Goal: Transaction & Acquisition: Purchase product/service

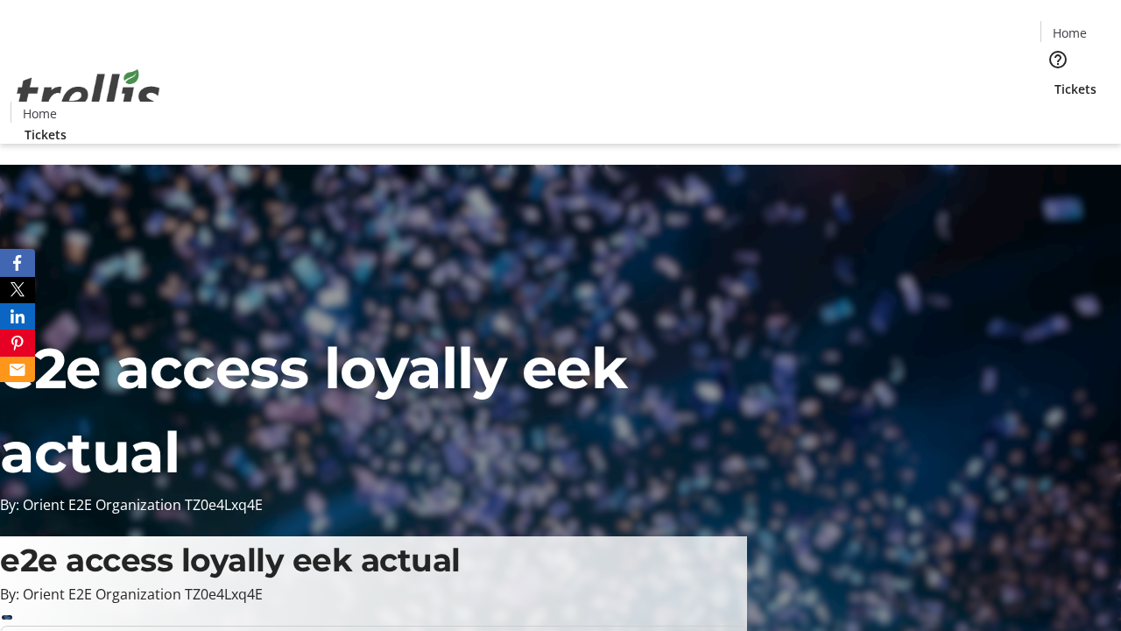
click at [1054, 80] on span "Tickets" at bounding box center [1075, 89] width 42 height 18
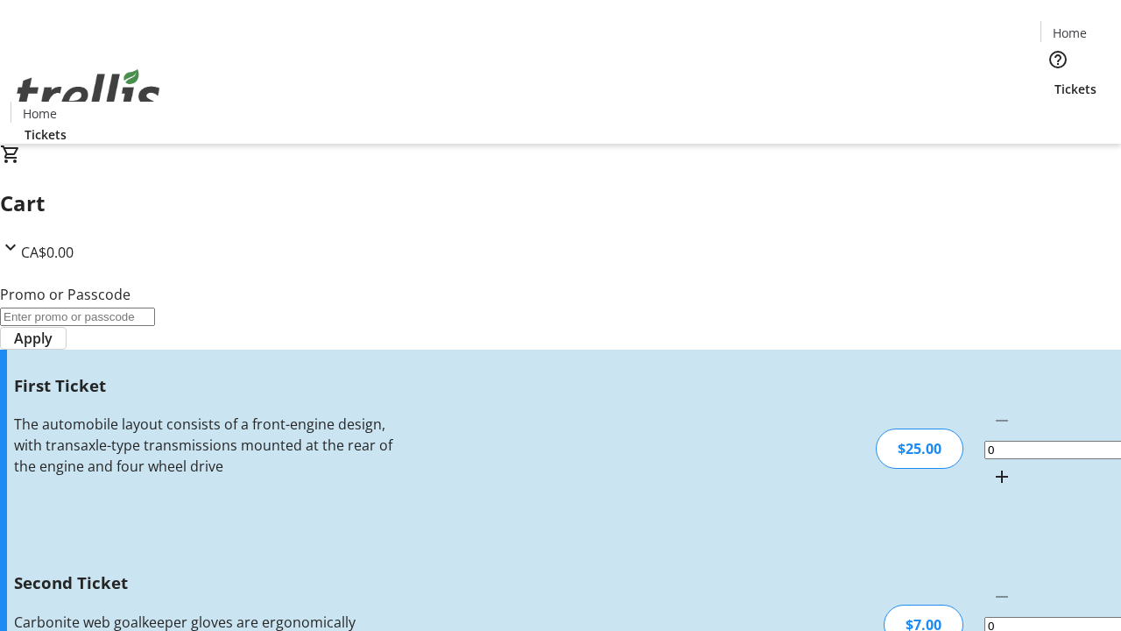
click at [991, 466] on mat-icon "Increment by one" at bounding box center [1001, 476] width 21 height 21
type input "1"
type input "2"
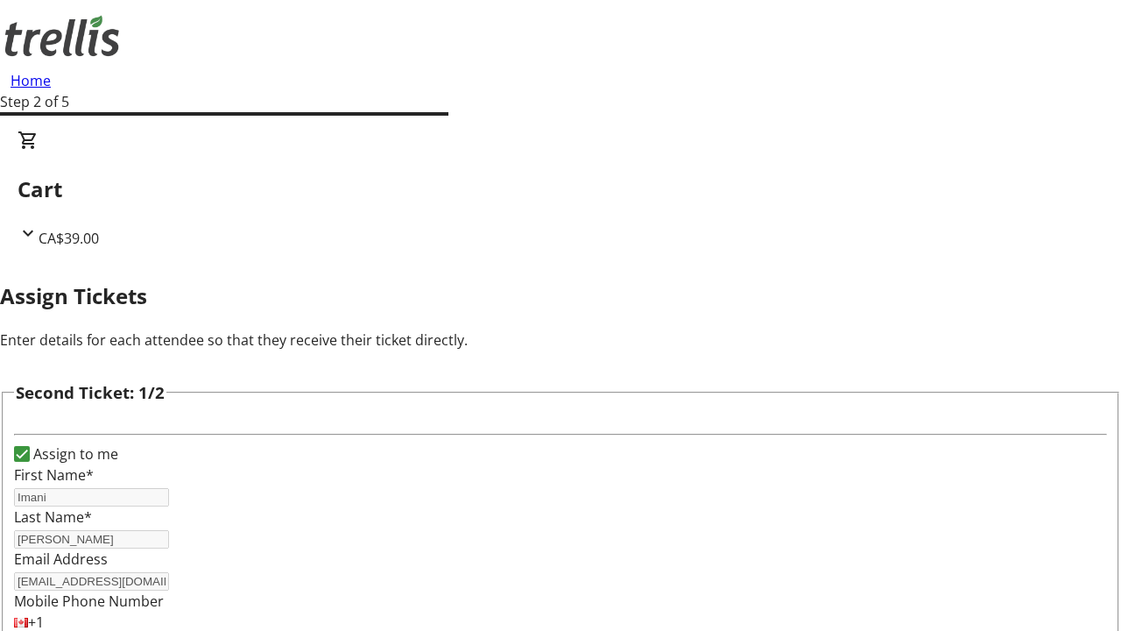
type input "[PERSON_NAME]"
type input "Will"
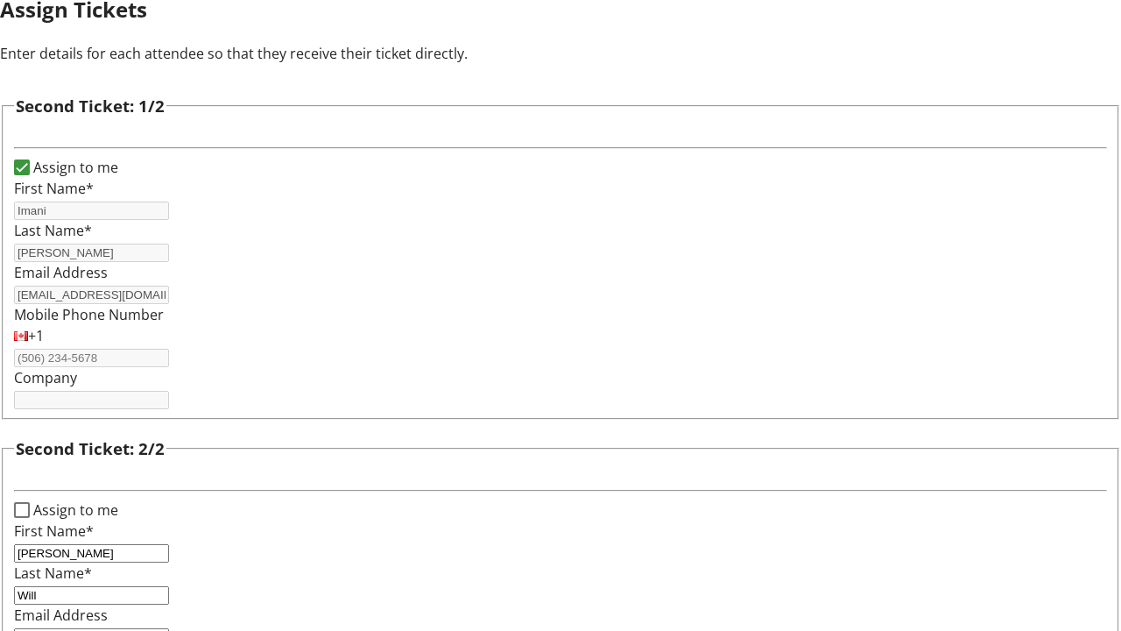
type input "[PERSON_NAME][EMAIL_ADDRESS][DOMAIN_NAME]"
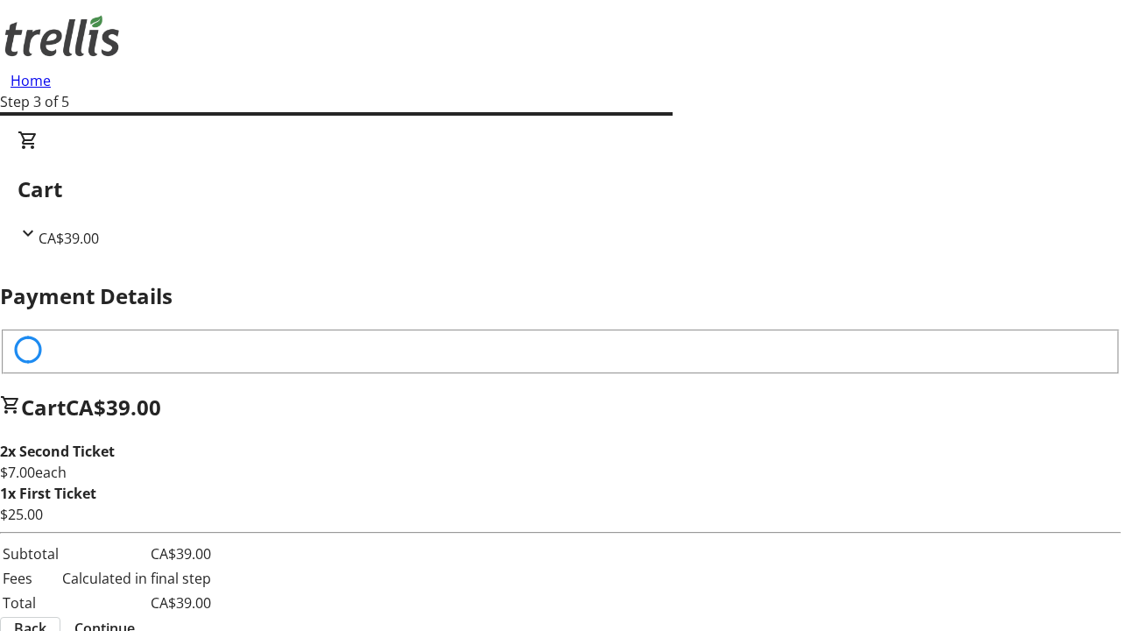
click at [46, 617] on span "Back" at bounding box center [30, 627] width 32 height 21
